Goal: Transaction & Acquisition: Purchase product/service

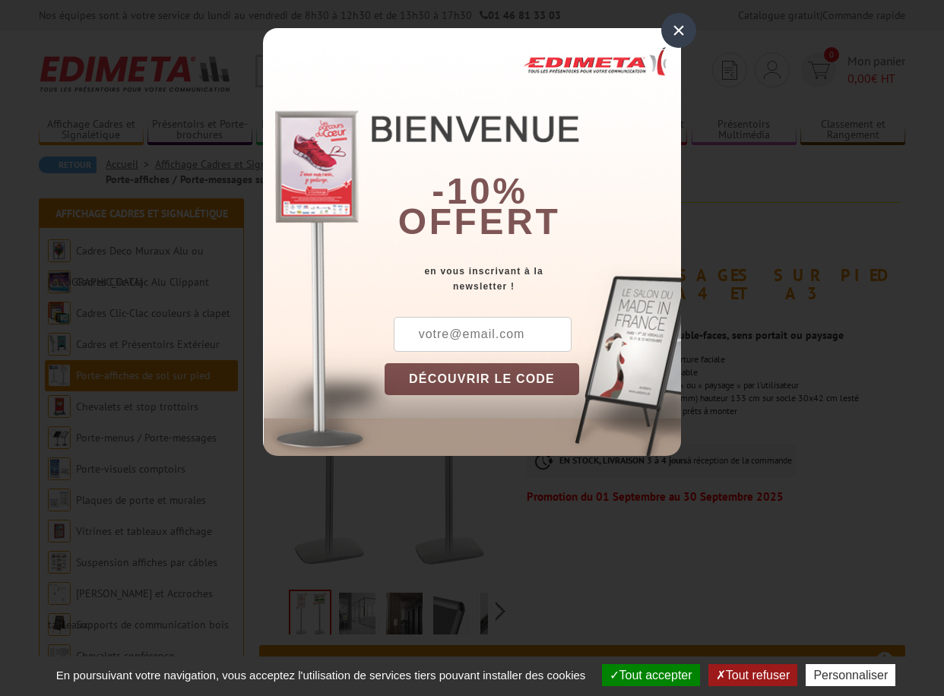
click at [679, 24] on div "×" at bounding box center [678, 30] width 35 height 35
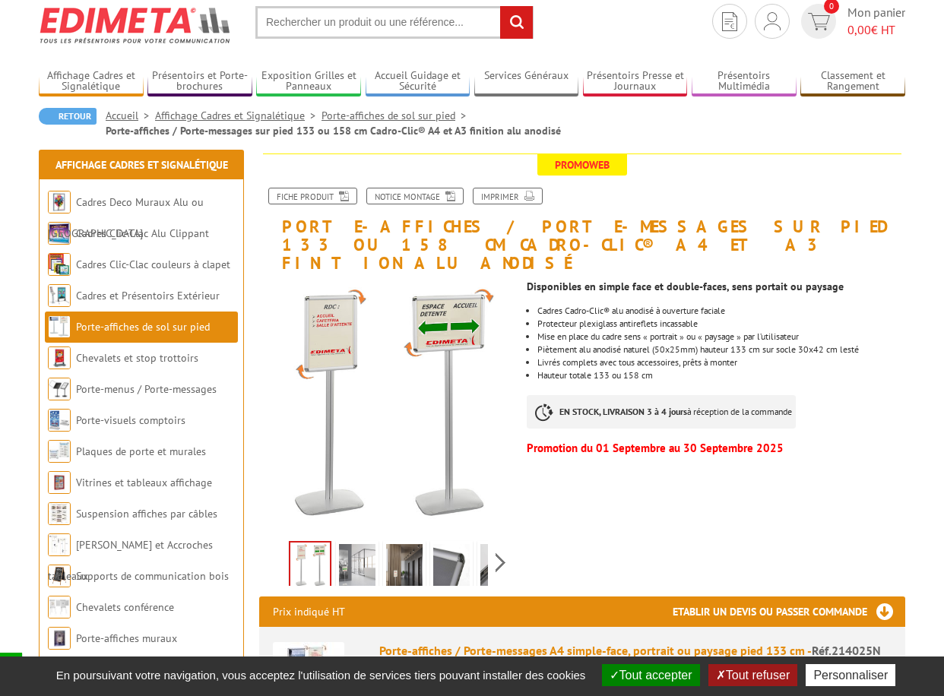
scroll to position [76, 0]
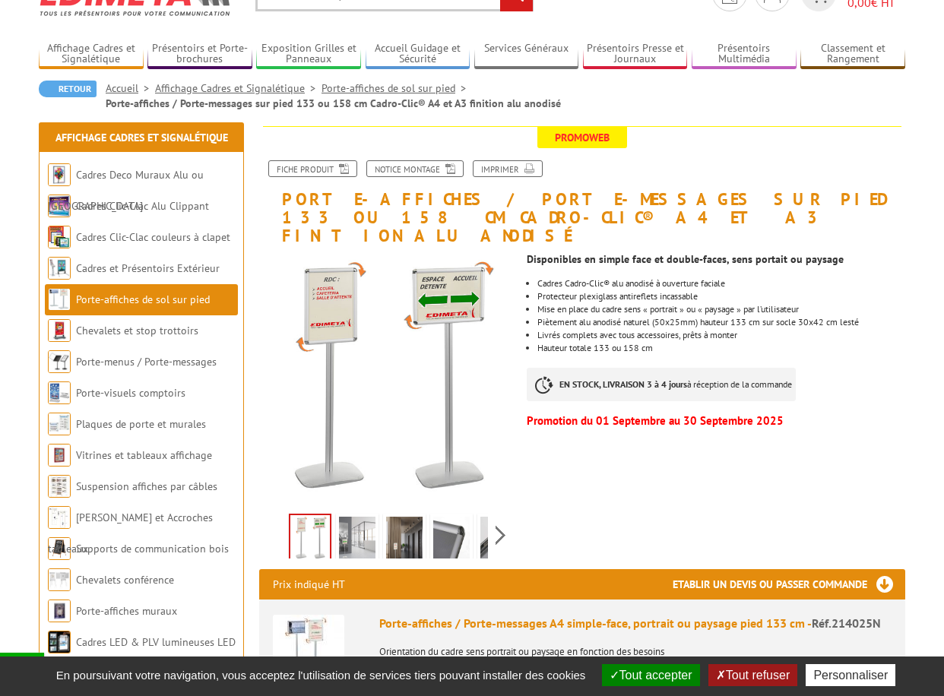
click at [360, 528] on img at bounding box center [357, 540] width 36 height 47
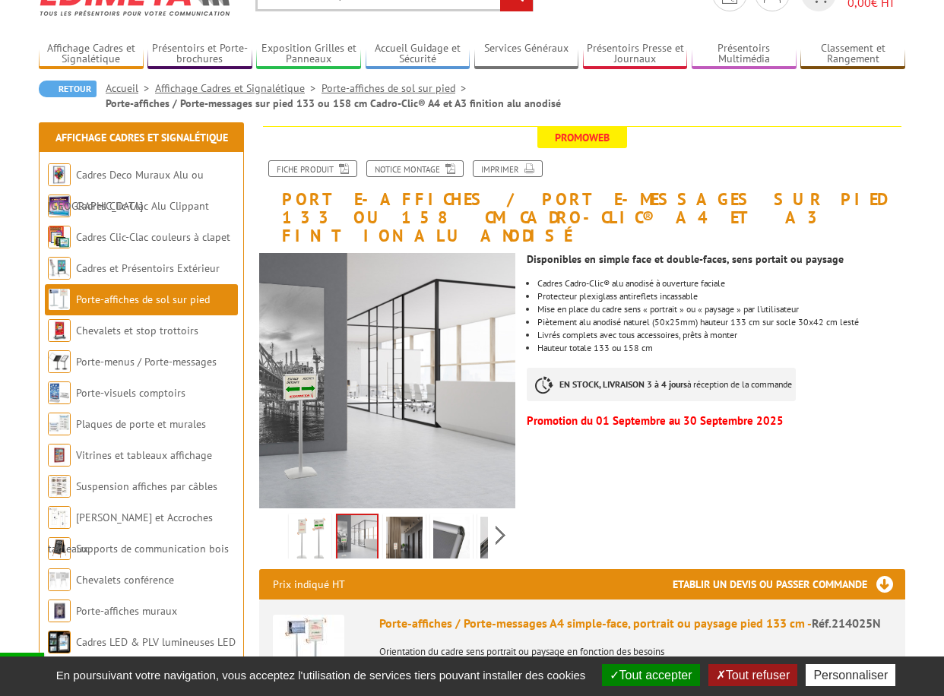
click at [397, 517] on img at bounding box center [404, 540] width 36 height 47
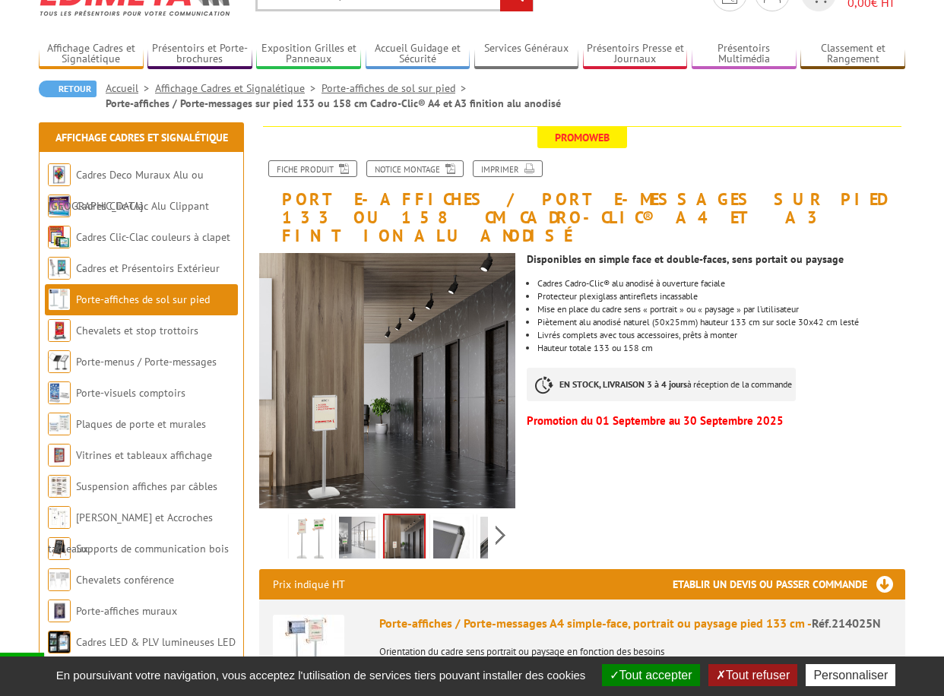
click at [447, 521] on img at bounding box center [451, 540] width 36 height 47
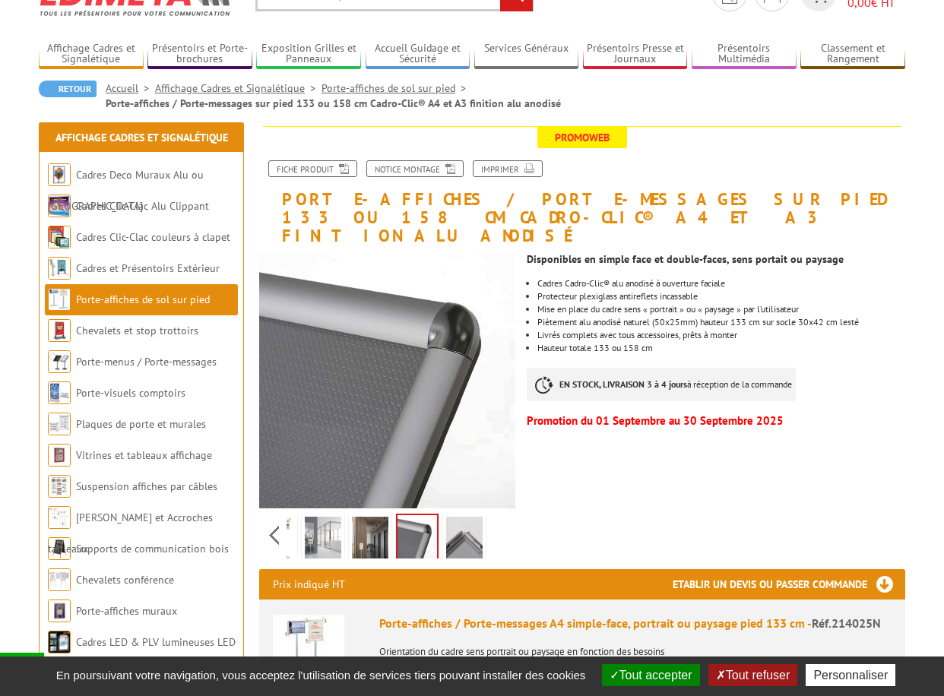
click at [499, 517] on div "Previous Next" at bounding box center [387, 534] width 256 height 53
click at [463, 518] on img at bounding box center [464, 540] width 36 height 47
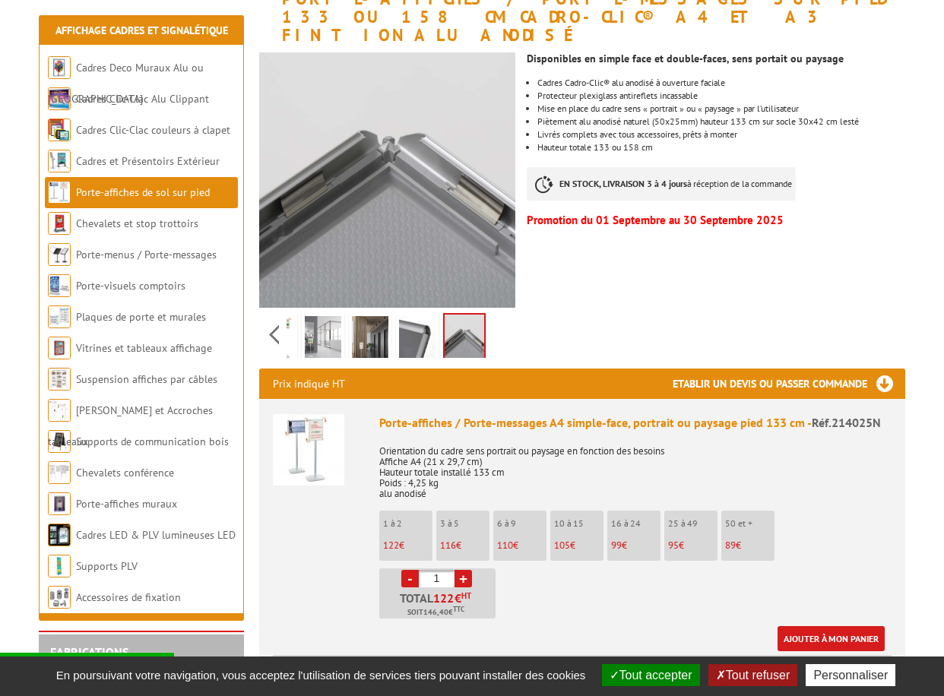
scroll to position [304, 0]
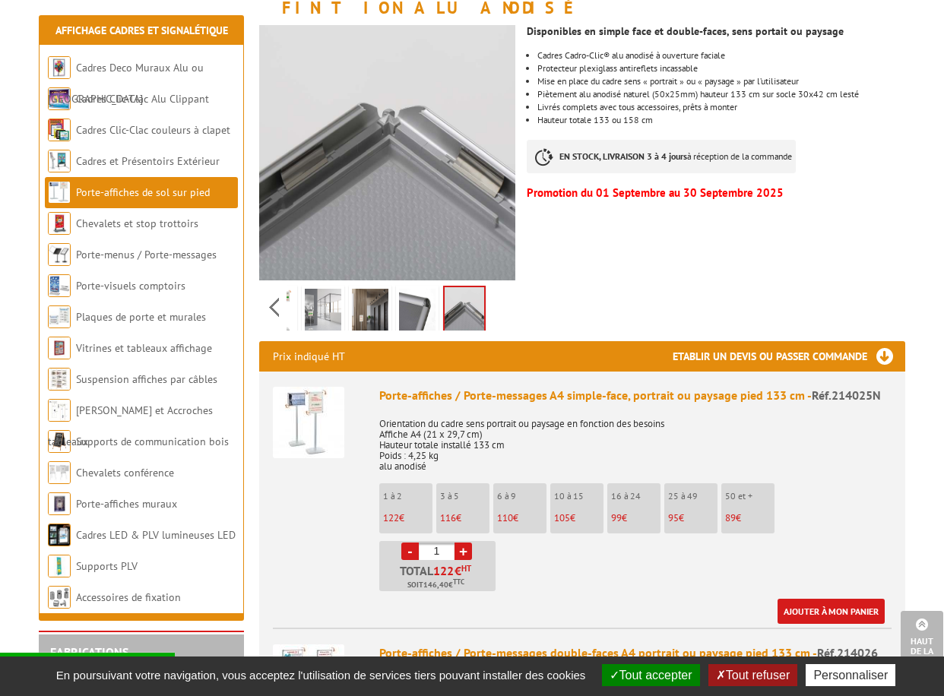
click at [464, 543] on link "+" at bounding box center [462, 551] width 17 height 17
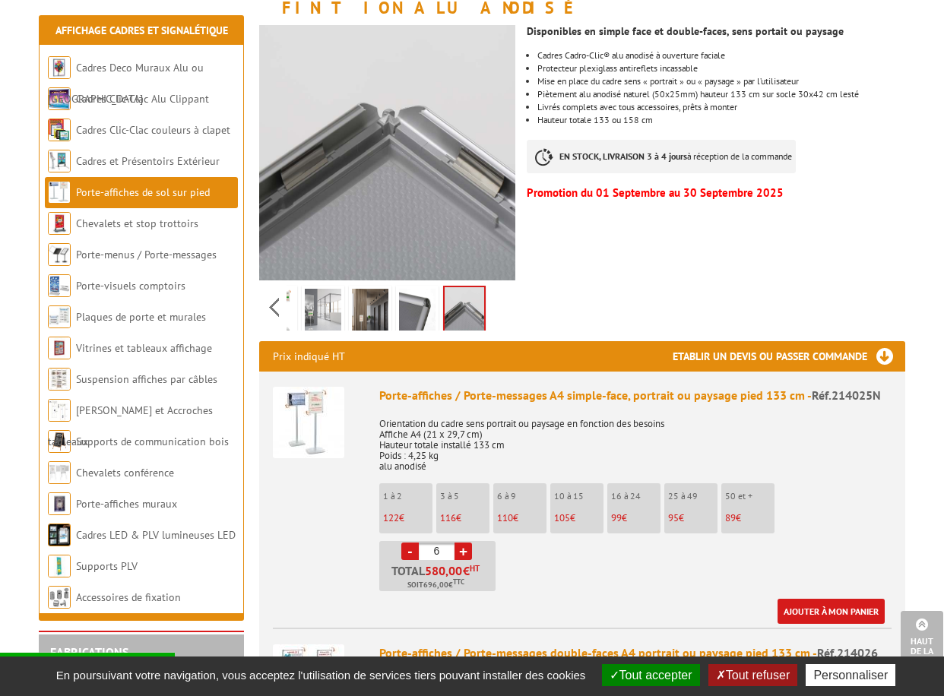
click at [464, 543] on link "+" at bounding box center [462, 551] width 17 height 17
click at [409, 543] on link "-" at bounding box center [409, 551] width 17 height 17
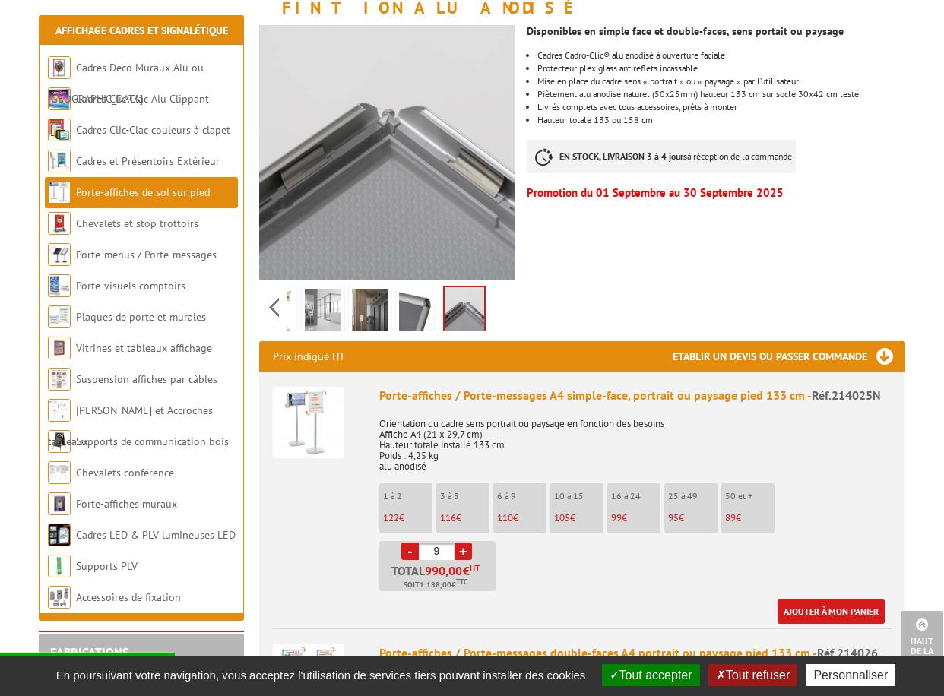
click at [409, 543] on link "-" at bounding box center [409, 551] width 17 height 17
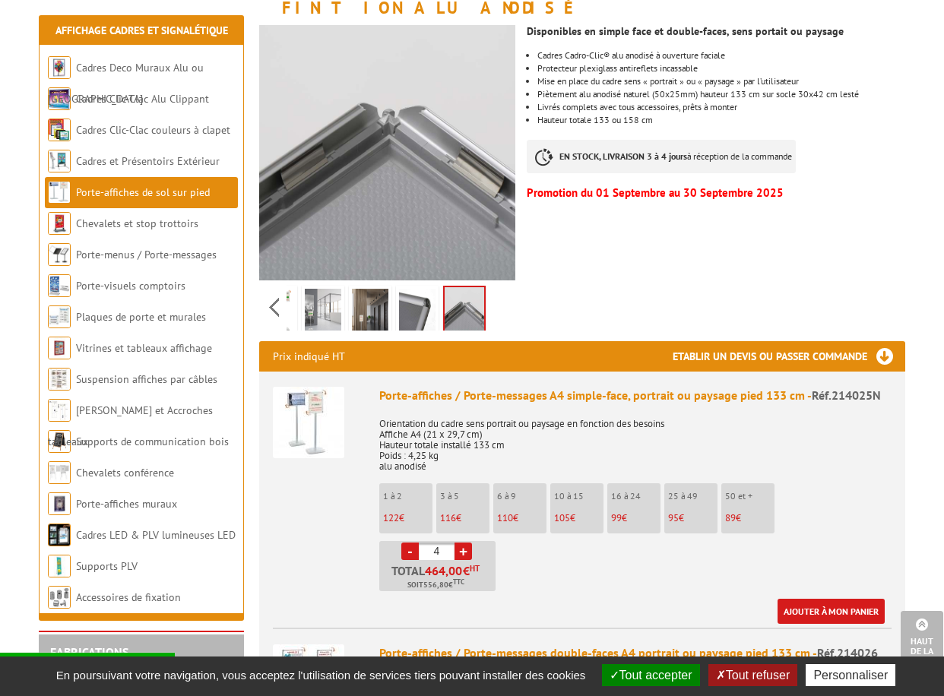
click at [409, 543] on link "-" at bounding box center [409, 551] width 17 height 17
type input "1"
click at [848, 494] on ul "1 à 2 122 € 3 à 5 116 € 6 à 9 110 € 10 à 15 105 € 16 à 24 99 € 95 89" at bounding box center [635, 537] width 512 height 108
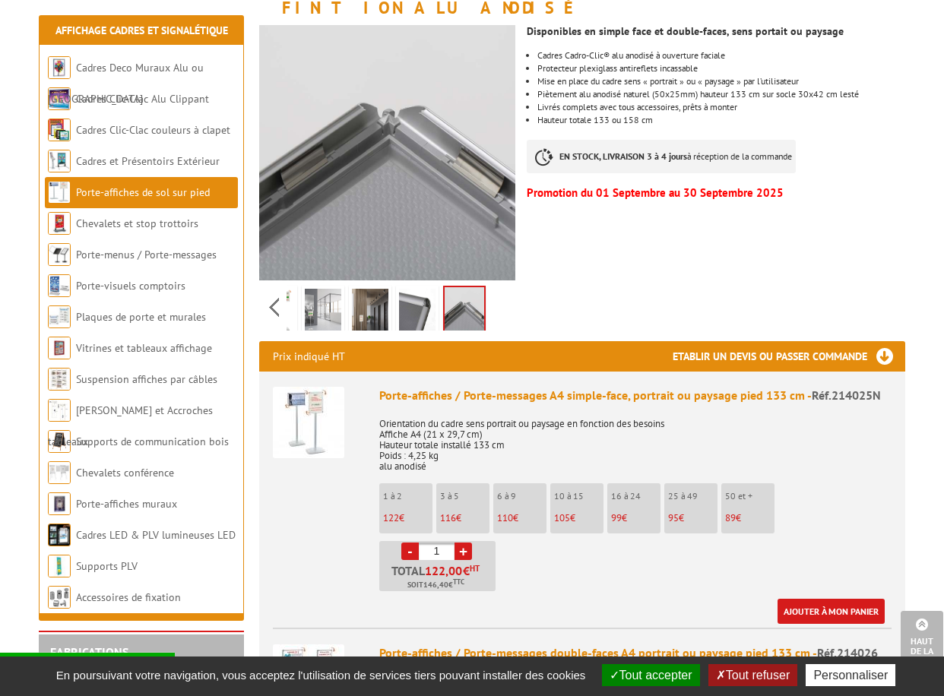
click at [778, 666] on button "Tout refuser" at bounding box center [752, 675] width 89 height 22
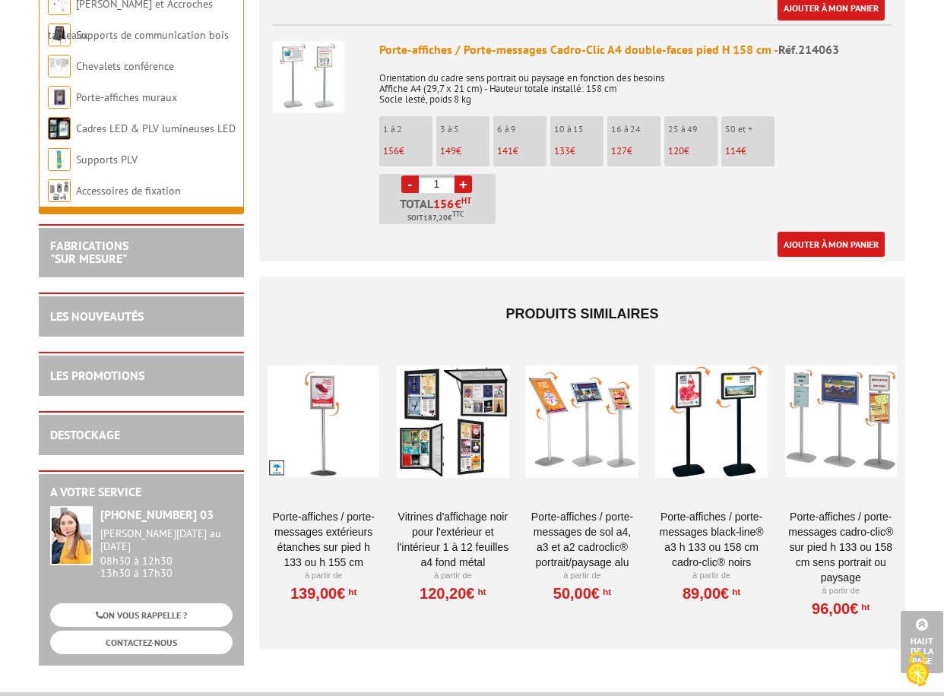
scroll to position [2432, 0]
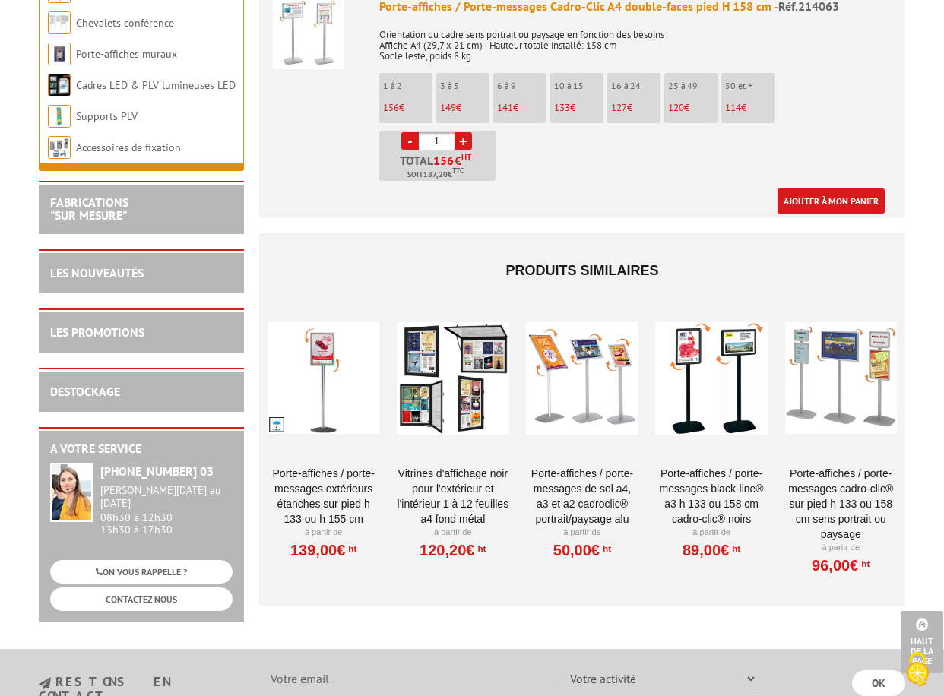
click at [888, 47] on div "Porte-affiches / Porte-messages Cadro-Clic A4 double-faces pied H 158 cm - Réf.…" at bounding box center [635, 106] width 512 height 216
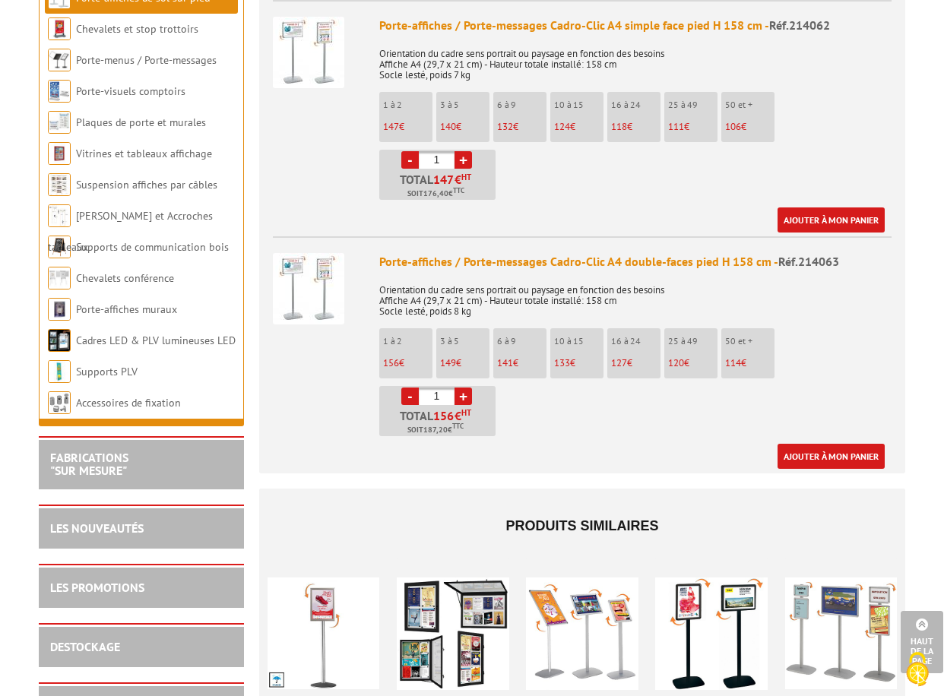
scroll to position [2022, 0]
